Goal: Information Seeking & Learning: Learn about a topic

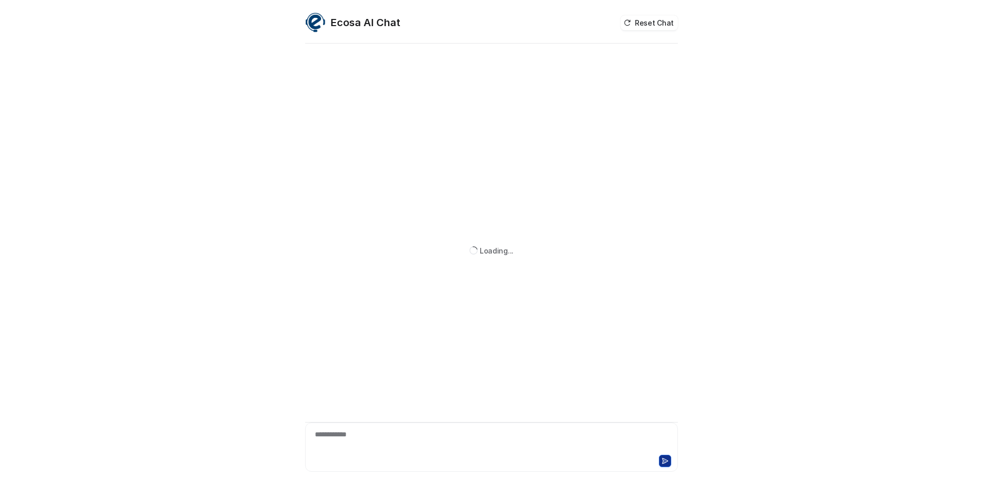
click at [383, 462] on div at bounding box center [492, 460] width 368 height 14
click at [367, 431] on div at bounding box center [492, 441] width 368 height 24
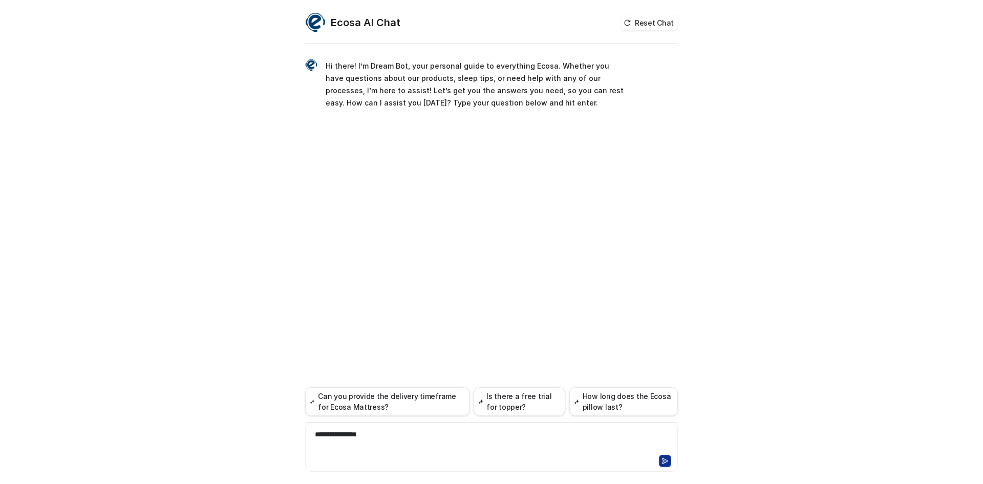
click at [442, 432] on div "**********" at bounding box center [492, 441] width 368 height 24
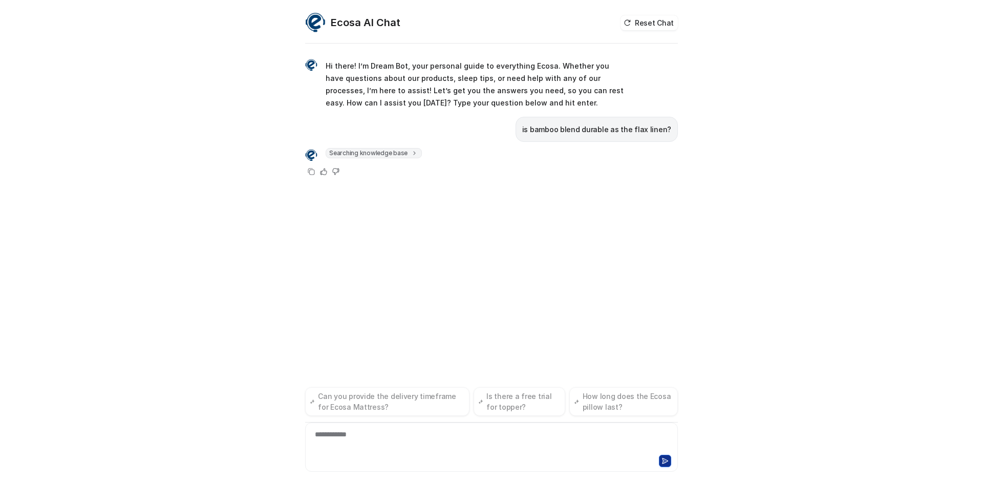
click at [385, 151] on span "Searching knowledge base" at bounding box center [374, 153] width 96 height 10
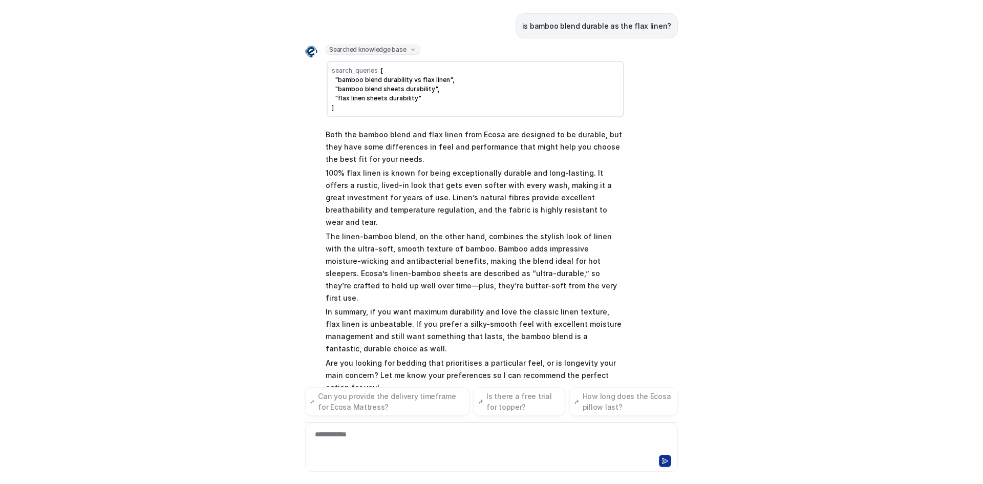
scroll to position [82, 0]
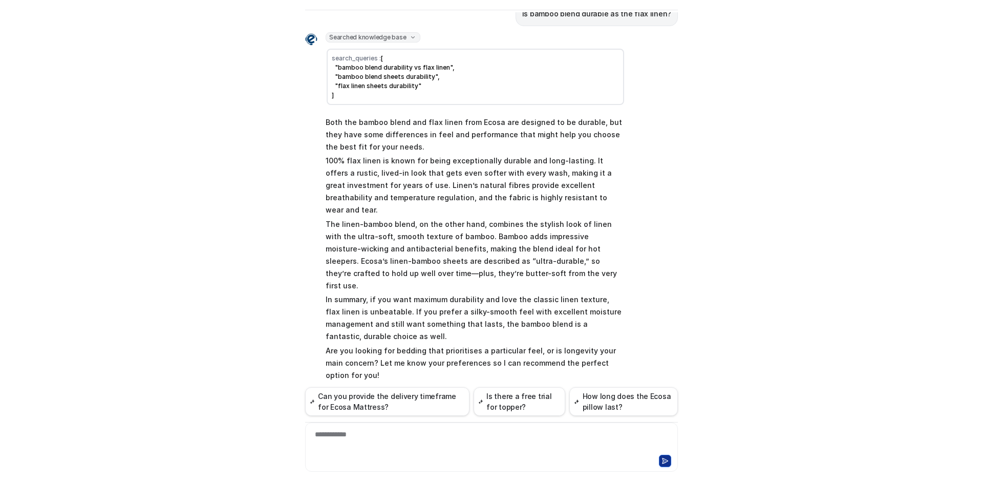
click at [468, 238] on p "The linen-bamboo blend, on the other hand, combines the stylish look of linen w…" at bounding box center [476, 255] width 300 height 74
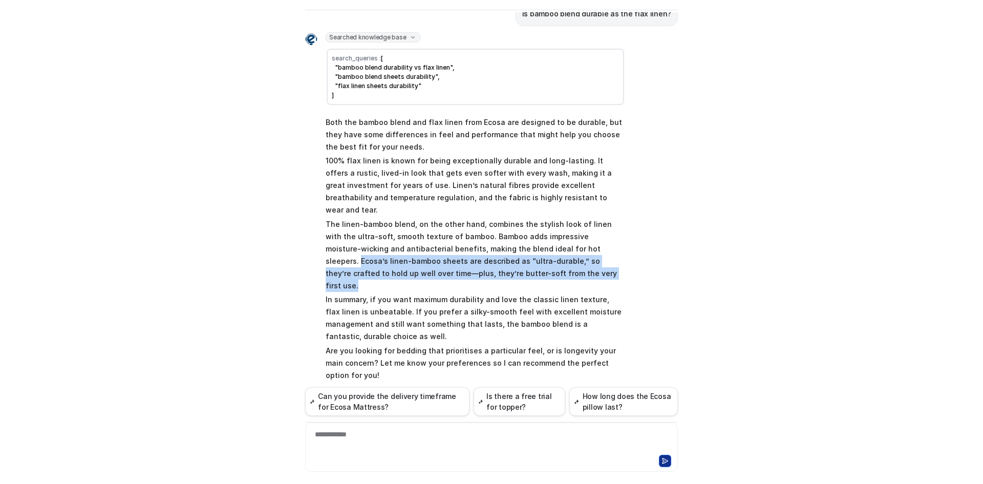
drag, startPoint x: 536, startPoint y: 238, endPoint x: 489, endPoint y: 263, distance: 52.7
click at [489, 263] on p "The linen-bamboo blend, on the other hand, combines the stylish look of linen w…" at bounding box center [476, 255] width 300 height 74
copy p "Ecosa’s linen-bamboo sheets are described as “ultra-durable,” so they’re crafte…"
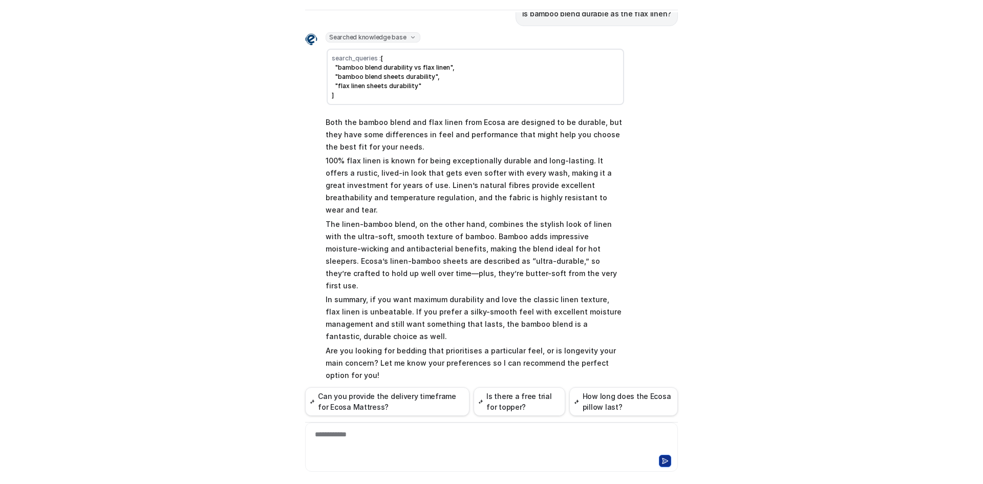
click at [365, 445] on div "**********" at bounding box center [492, 441] width 368 height 24
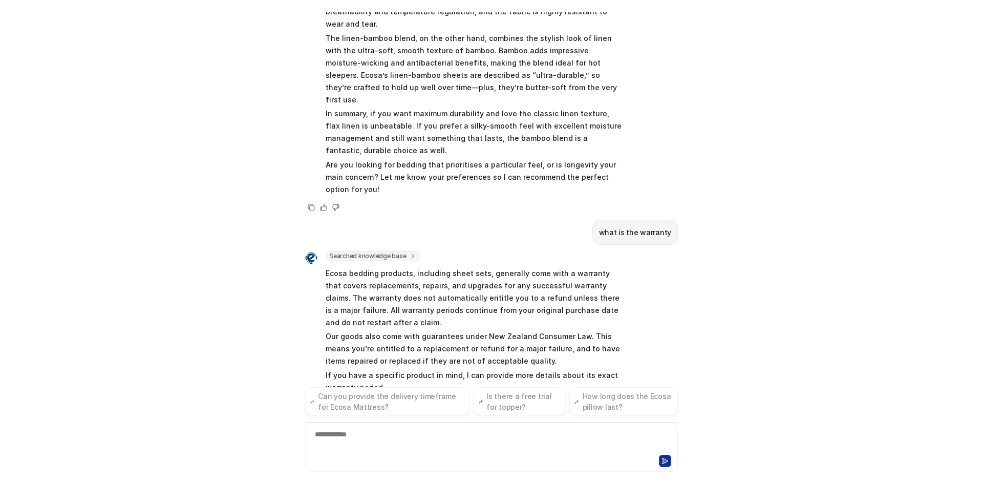
scroll to position [281, 0]
